Goal: Find contact information

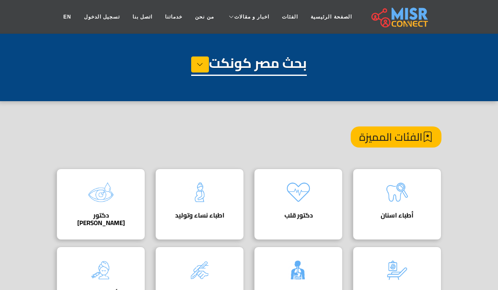
click at [67, 17] on link "EN" at bounding box center [67, 17] width 21 height 16
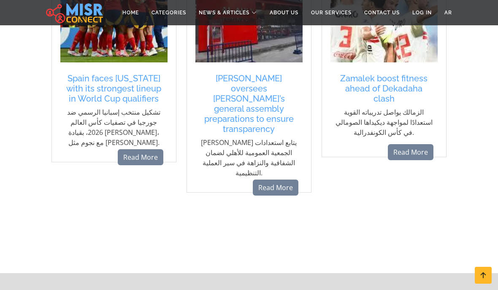
scroll to position [698, 0]
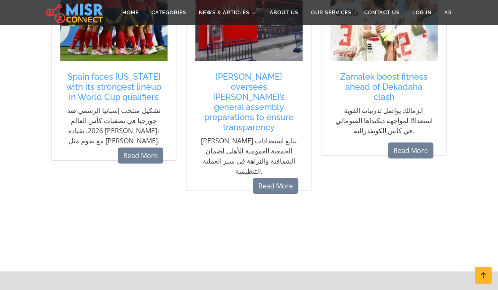
click at [169, 13] on link "Categories" at bounding box center [168, 13] width 47 height 16
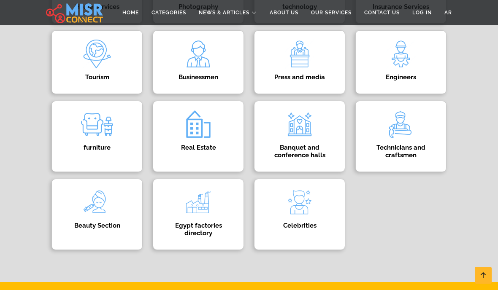
scroll to position [416, 0]
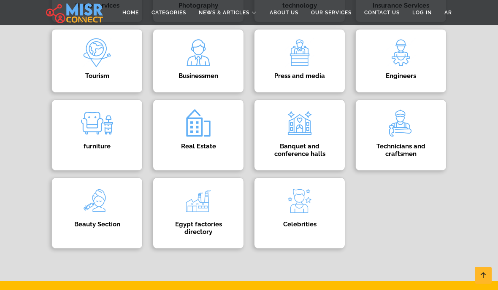
click at [214, 227] on h4 "Egypt factories directory" at bounding box center [198, 228] width 65 height 15
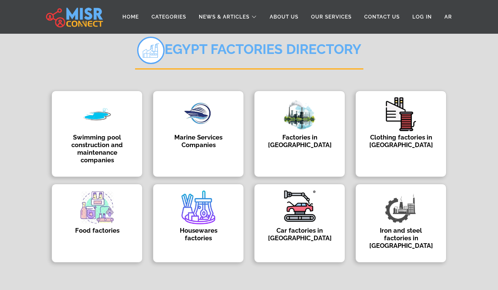
scroll to position [71, 0]
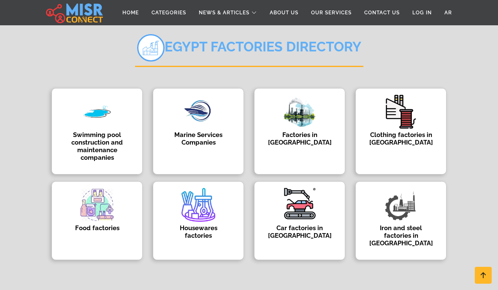
click at [408, 127] on img at bounding box center [401, 112] width 34 height 34
click at [417, 127] on img at bounding box center [401, 112] width 34 height 34
click at [402, 146] on h4 "Clothing factories in [GEOGRAPHIC_DATA]" at bounding box center [400, 138] width 65 height 15
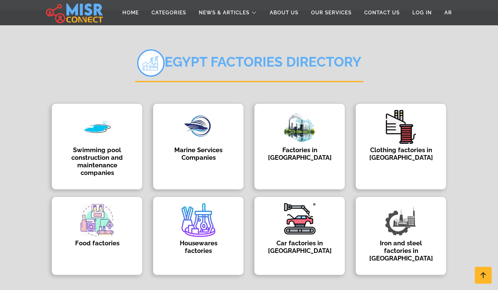
click at [397, 110] on img at bounding box center [401, 127] width 34 height 34
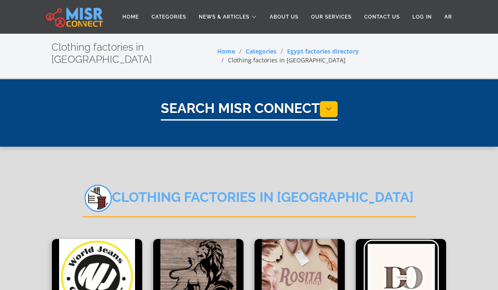
select select "**********"
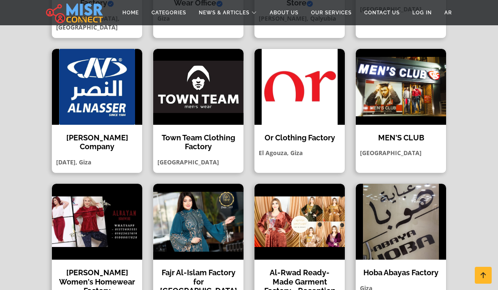
scroll to position [368, 0]
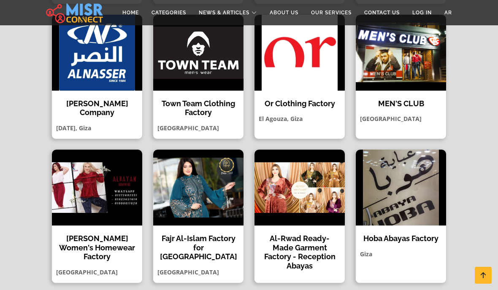
click at [399, 224] on div "Hoba Abayas Factory Hoba Abayas Factory is one of the leading manufacturers spe…" at bounding box center [400, 216] width 91 height 134
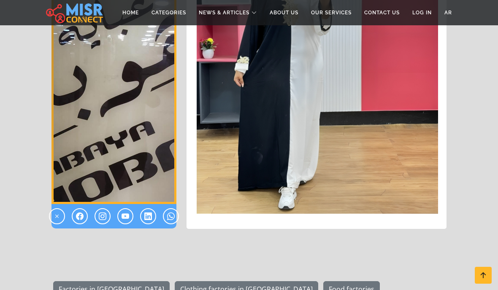
scroll to position [2363, 0]
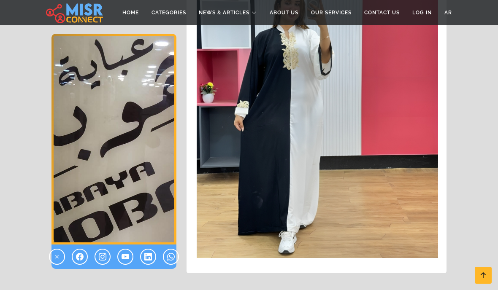
click at [148, 129] on img "1 / 1" at bounding box center [113, 139] width 125 height 211
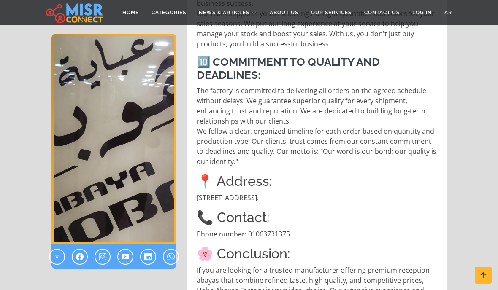
scroll to position [1449, 0]
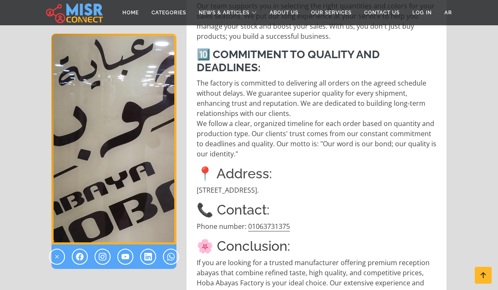
click at [280, 221] on p "Phone number: 01063731375" at bounding box center [317, 226] width 241 height 10
click at [276, 221] on p "Phone number: 01063731375" at bounding box center [317, 226] width 241 height 10
click at [268, 221] on p "Phone number: 01063731375" at bounding box center [317, 226] width 241 height 10
click at [176, 258] on link at bounding box center [171, 257] width 16 height 16
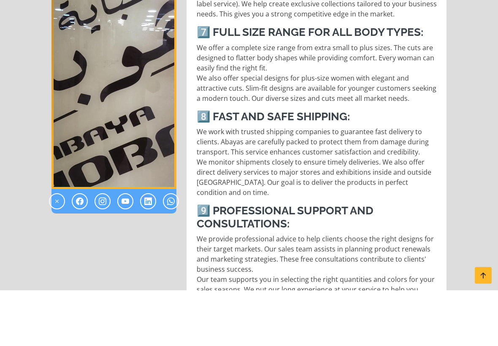
scroll to position [1120, 0]
click at [106, 249] on link at bounding box center [103, 257] width 16 height 16
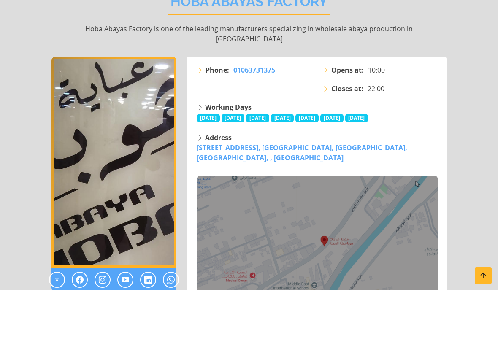
scroll to position [69, 0]
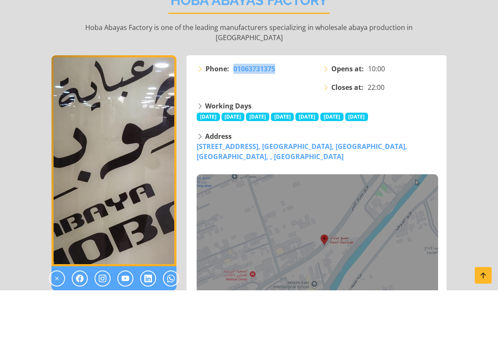
click at [257, 120] on span "01063731375" at bounding box center [254, 124] width 42 height 9
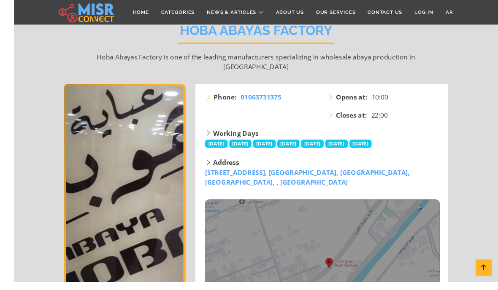
scroll to position [164, 0]
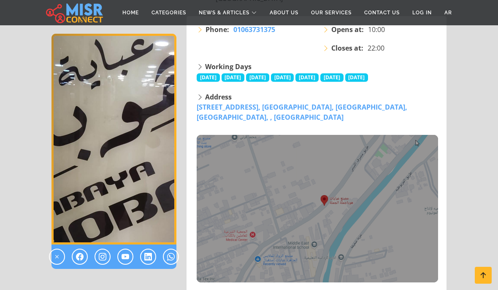
click at [173, 257] on icon at bounding box center [171, 257] width 8 height 10
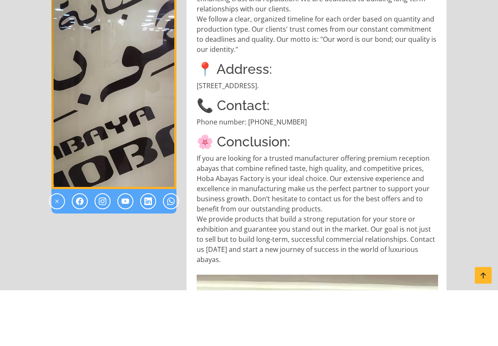
scroll to position [1498, 0]
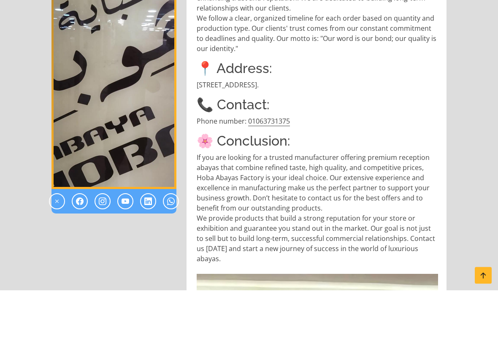
click at [278, 172] on p "Phone number: [PHONE_NUMBER]" at bounding box center [317, 177] width 241 height 10
click at [280, 172] on p "Phone number: [PHONE_NUMBER]" at bounding box center [317, 177] width 241 height 10
click at [262, 172] on p "Phone number: [PHONE_NUMBER]" at bounding box center [317, 177] width 241 height 10
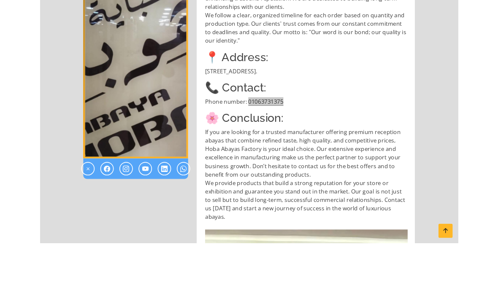
scroll to position [1554, 0]
